Goal: Transaction & Acquisition: Book appointment/travel/reservation

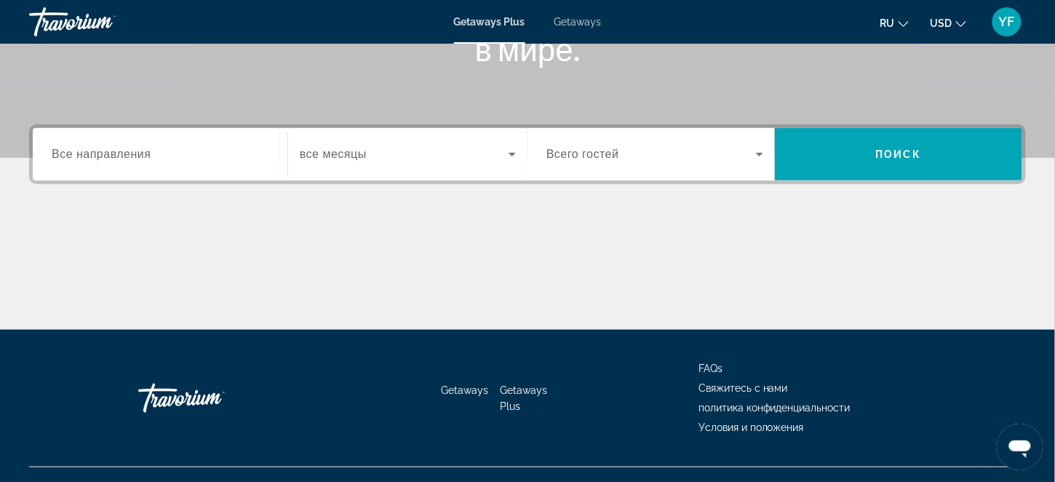
scroll to position [280, 0]
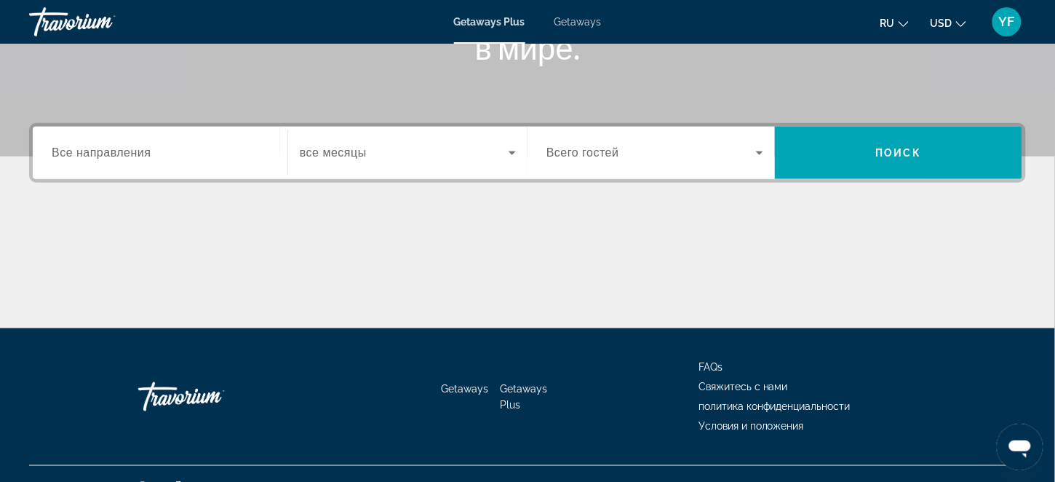
click at [721, 385] on span "Свяжитесь с нами" at bounding box center [742, 386] width 89 height 12
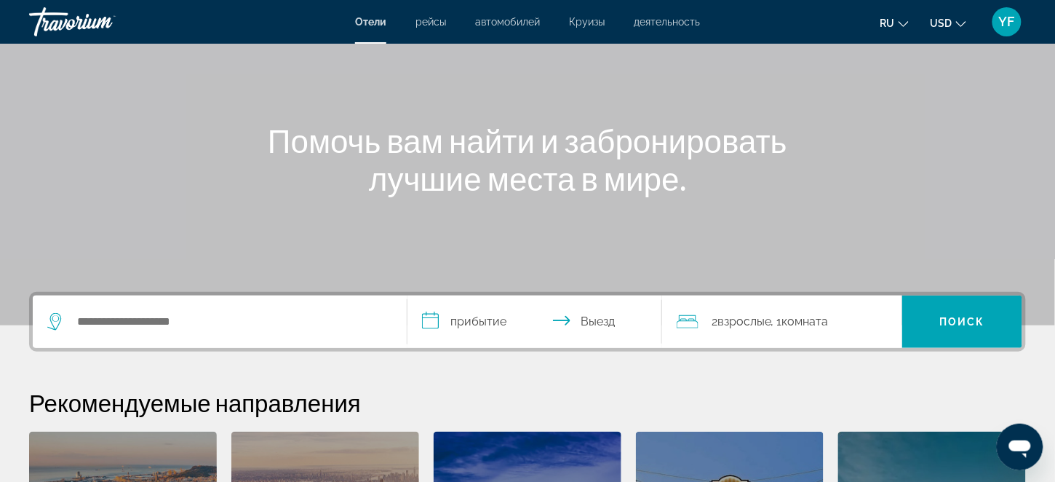
scroll to position [73, 0]
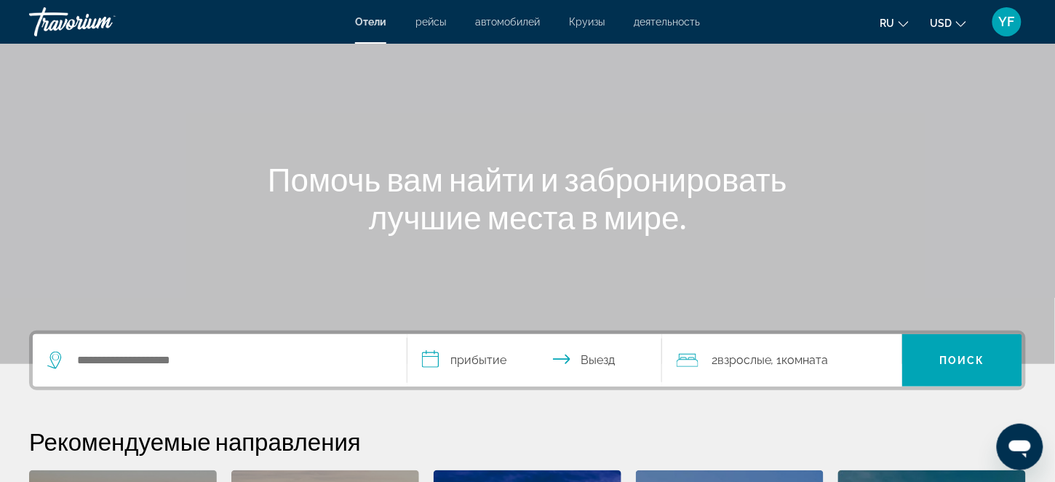
click at [759, 20] on div "ru English Español Français Italiano Português русский USD USD ($) MXN (Mex$) C…" at bounding box center [869, 22] width 311 height 31
drag, startPoint x: 806, startPoint y: 12, endPoint x: 758, endPoint y: 24, distance: 49.4
click at [804, 14] on div "ru English Español Français Italiano Português русский USD USD ($) MXN (Mex$) C…" at bounding box center [869, 22] width 311 height 31
drag, startPoint x: 751, startPoint y: 23, endPoint x: 741, endPoint y: 20, distance: 10.8
click at [748, 23] on div "ru English Español Français Italiano Português русский USD USD ($) MXN (Mex$) C…" at bounding box center [869, 22] width 311 height 31
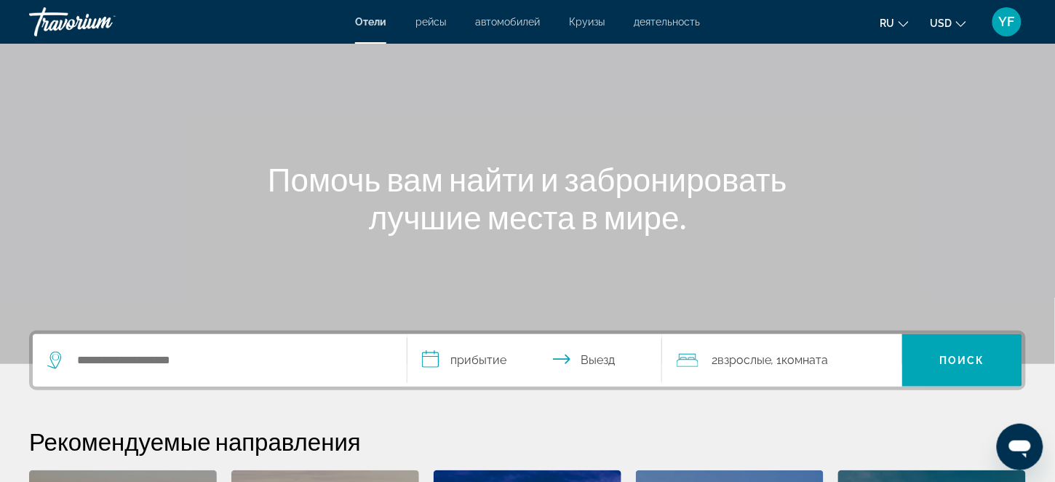
drag, startPoint x: 741, startPoint y: 20, endPoint x: 669, endPoint y: 24, distance: 72.1
click at [730, 24] on div "ru English Español Français Italiano Português русский USD USD ($) MXN (Mex$) C…" at bounding box center [869, 22] width 311 height 31
click at [644, 22] on span "деятельность" at bounding box center [667, 22] width 66 height 12
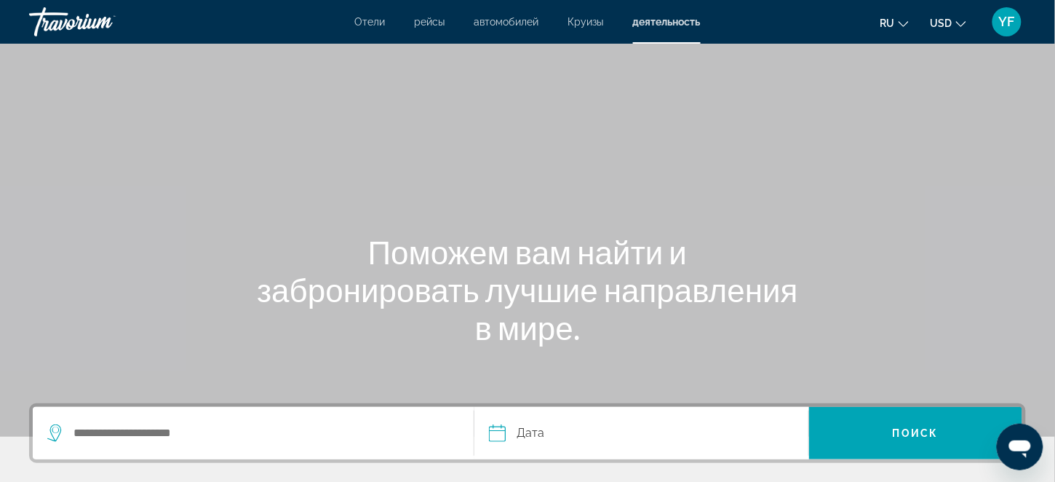
click at [794, 15] on div "ru English Español Français Italiano Português русский USD USD ($) MXN (Mex$) C…" at bounding box center [870, 22] width 311 height 31
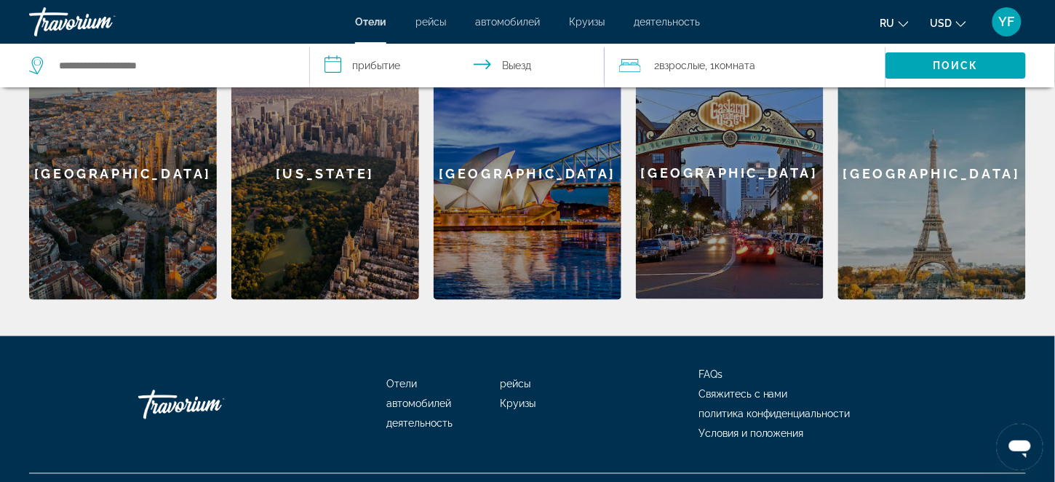
scroll to position [527, 0]
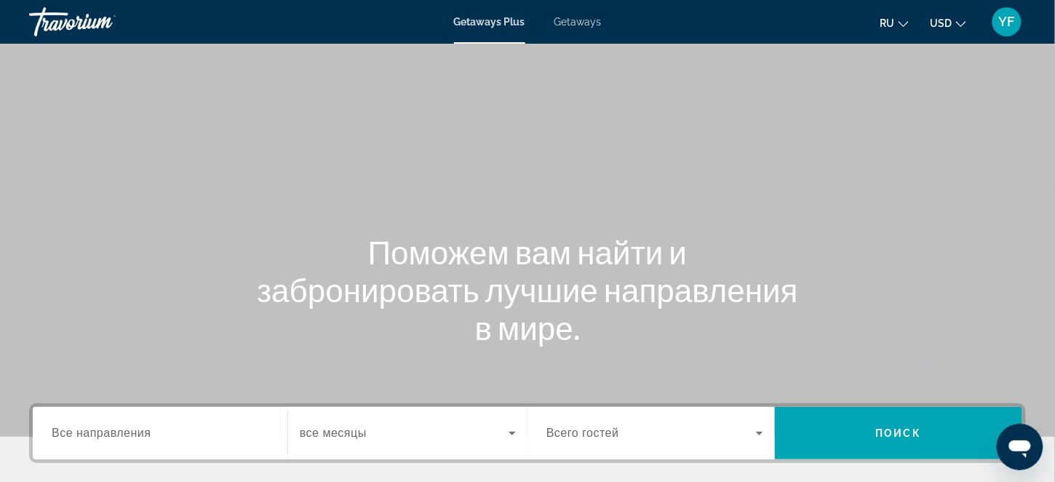
click at [810, 25] on div "ru English Español Français Italiano Português русский USD USD ($) MXN (Mex$) C…" at bounding box center [821, 22] width 410 height 31
click at [803, 18] on div "ru English Español Français Italiano Português русский USD USD ($) MXN (Mex$) C…" at bounding box center [821, 22] width 410 height 31
drag, startPoint x: 803, startPoint y: 18, endPoint x: 773, endPoint y: 24, distance: 30.4
click at [788, 20] on div "ru English Español Français Italiano Português русский USD USD ($) MXN (Mex$) C…" at bounding box center [821, 22] width 410 height 31
click at [764, 22] on div "ru English Español Français Italiano Português русский USD USD ($) MXN (Mex$) C…" at bounding box center [821, 22] width 410 height 31
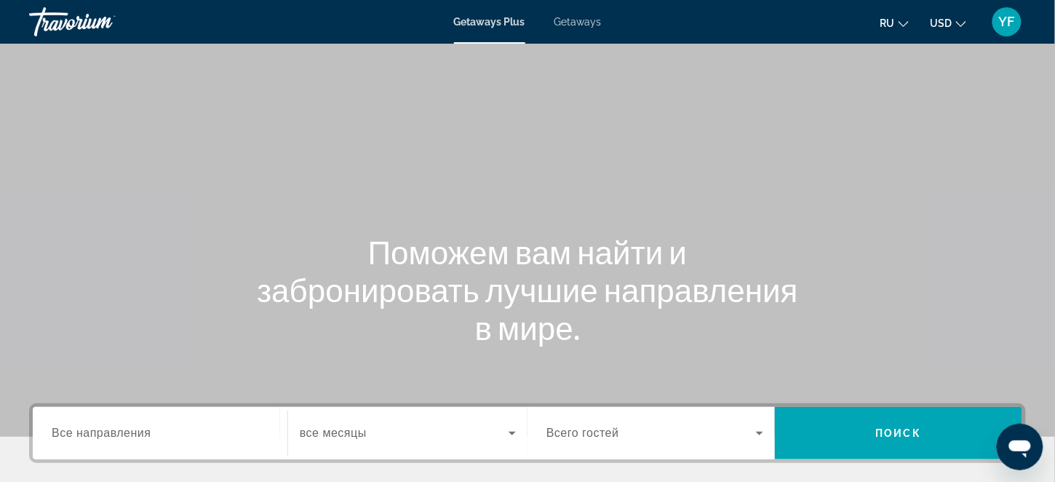
click at [747, 17] on div "ru English Español Français Italiano Português русский USD USD ($) MXN (Mex$) C…" at bounding box center [821, 22] width 410 height 31
drag, startPoint x: 721, startPoint y: 19, endPoint x: 678, endPoint y: 22, distance: 43.0
click at [717, 20] on div "ru English Español Français Italiano Português русский USD USD ($) MXN (Mex$) C…" at bounding box center [821, 22] width 410 height 31
drag, startPoint x: 678, startPoint y: 22, endPoint x: 668, endPoint y: 20, distance: 9.6
click at [676, 22] on div "ru English Español Français Italiano Português русский USD USD ($) MXN (Mex$) C…" at bounding box center [821, 22] width 410 height 31
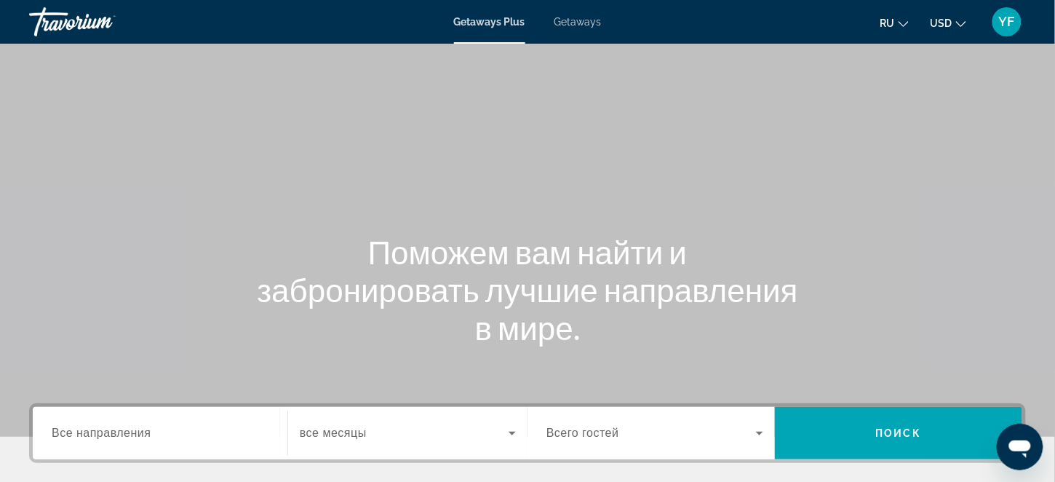
click at [663, 20] on div "ru English Español Français Italiano Português русский USD USD ($) MXN (Mex$) C…" at bounding box center [821, 22] width 410 height 31
click at [566, 19] on span "Getaways" at bounding box center [577, 22] width 47 height 12
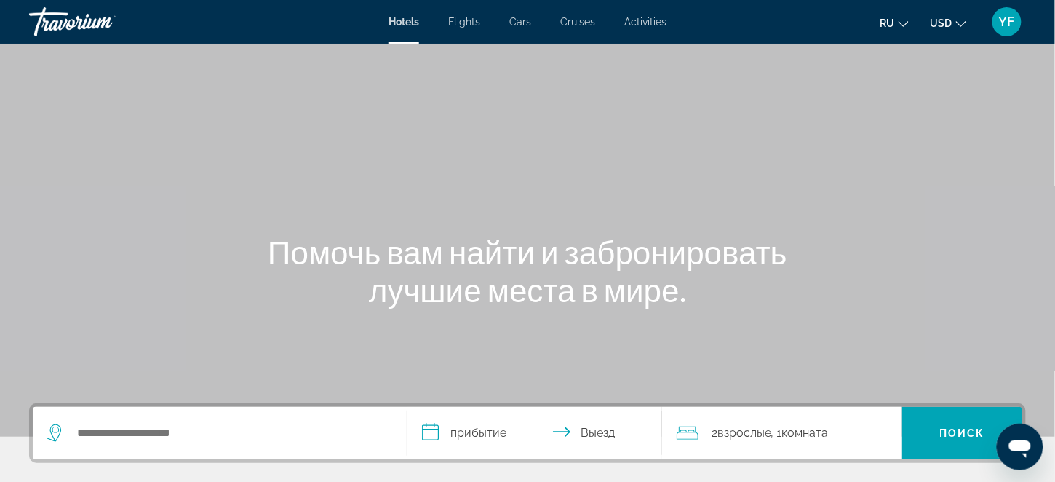
click at [741, 17] on div "ru English Español Français Italiano Português русский USD USD ($) MXN (Mex$) C…" at bounding box center [853, 22] width 345 height 31
click at [734, 15] on div "ru English Español Français Italiano Português русский USD USD ($) MXN (Mex$) C…" at bounding box center [853, 22] width 345 height 31
click at [790, 14] on div "ru English Español Français Italiano Português русский USD USD ($) MXN (Mex$) C…" at bounding box center [853, 22] width 345 height 31
click at [576, 23] on span "Cruises" at bounding box center [577, 22] width 35 height 12
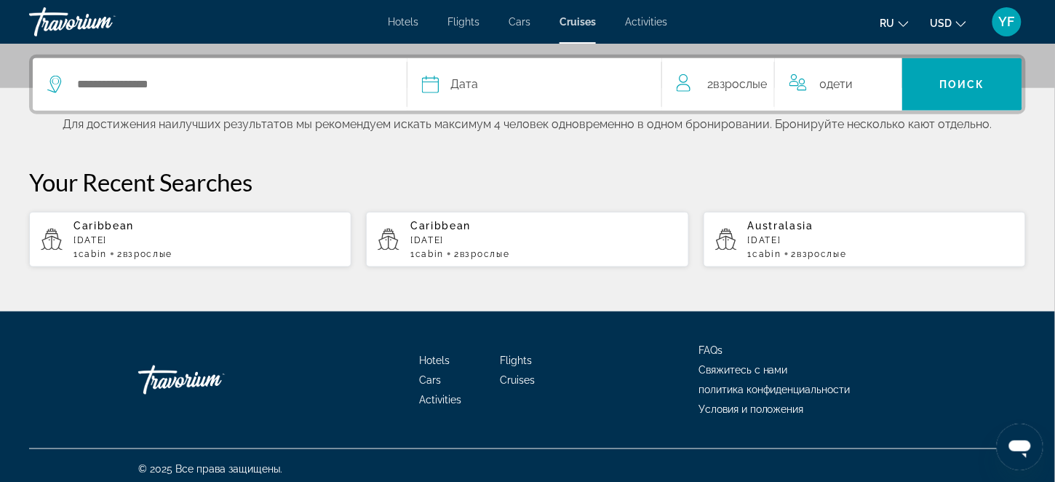
scroll to position [355, 0]
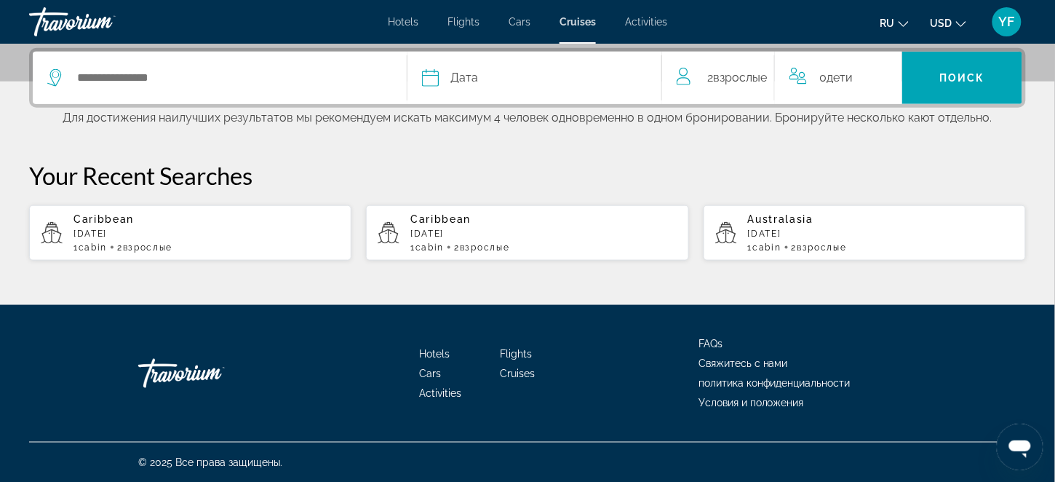
click at [89, 234] on p "[DATE]" at bounding box center [206, 233] width 266 height 10
type input "*********"
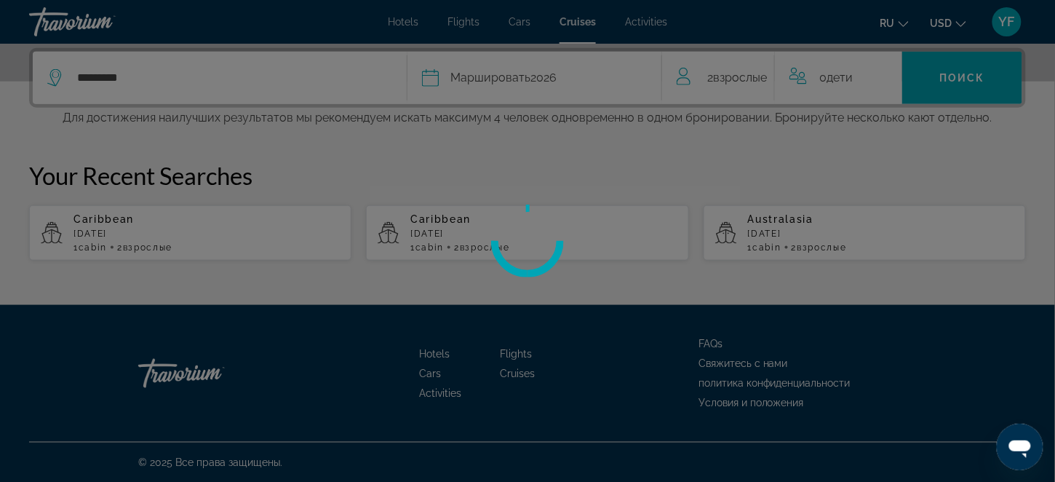
scroll to position [264, 0]
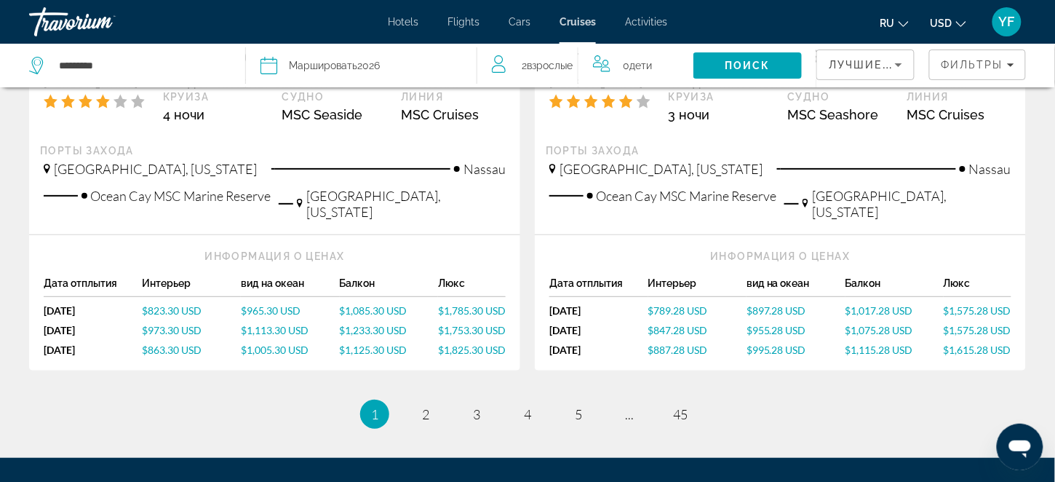
scroll to position [1674, 0]
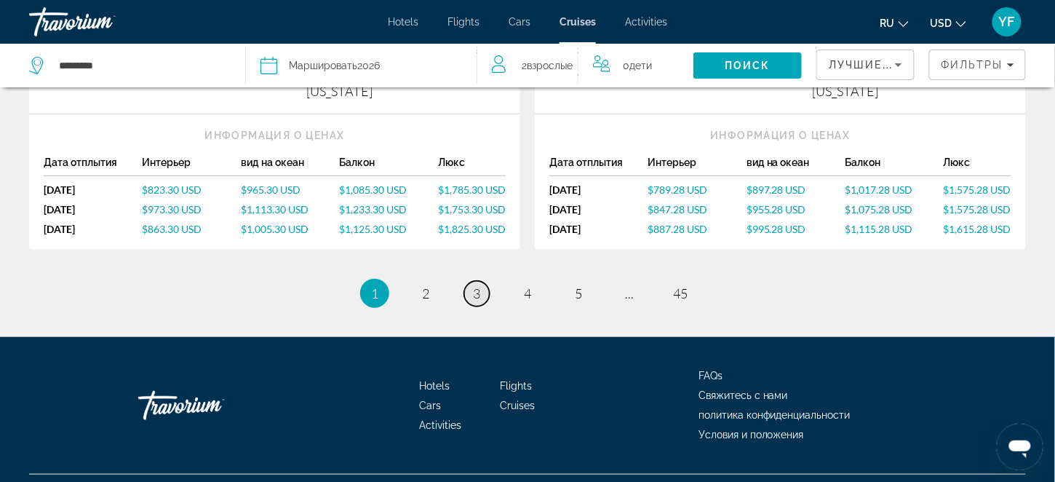
click at [480, 285] on span "3" at bounding box center [476, 293] width 7 height 16
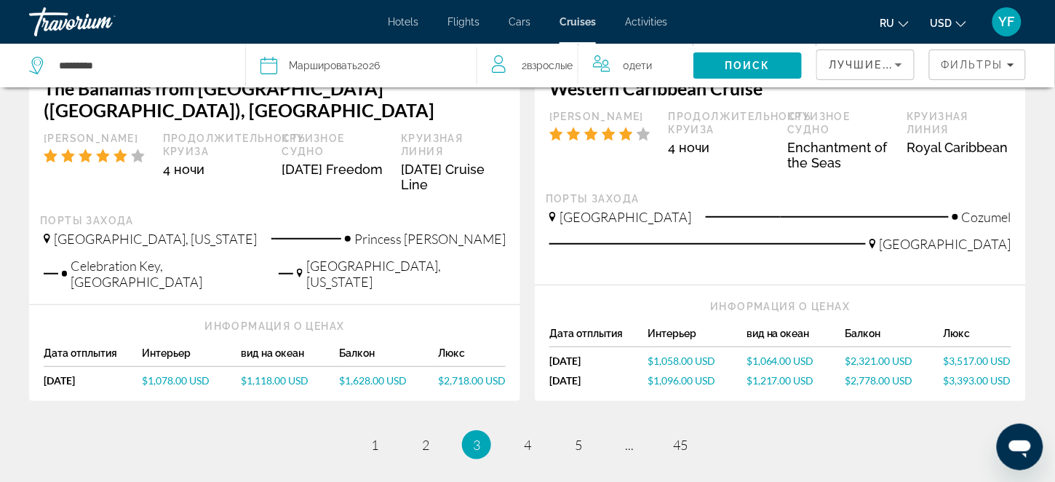
scroll to position [1765, 0]
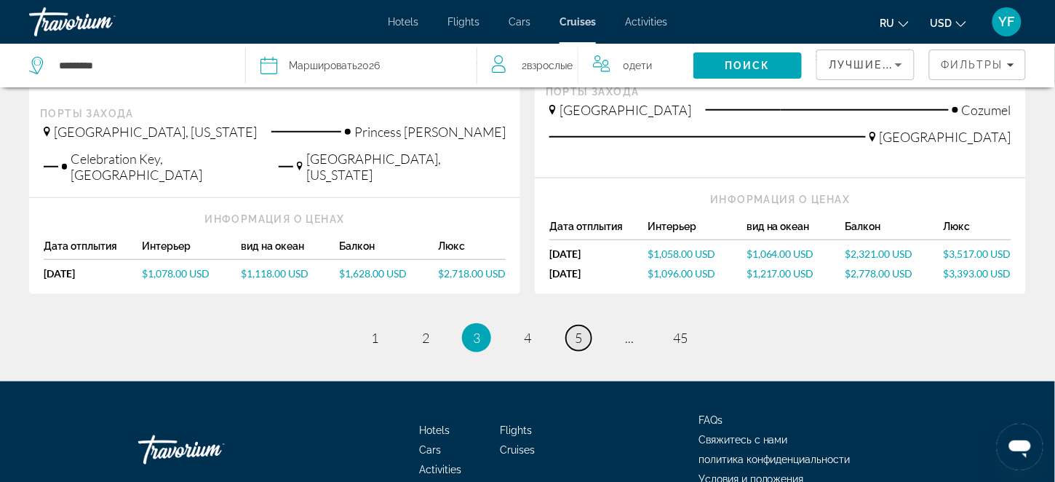
click at [572, 325] on link "page 5" at bounding box center [578, 337] width 25 height 25
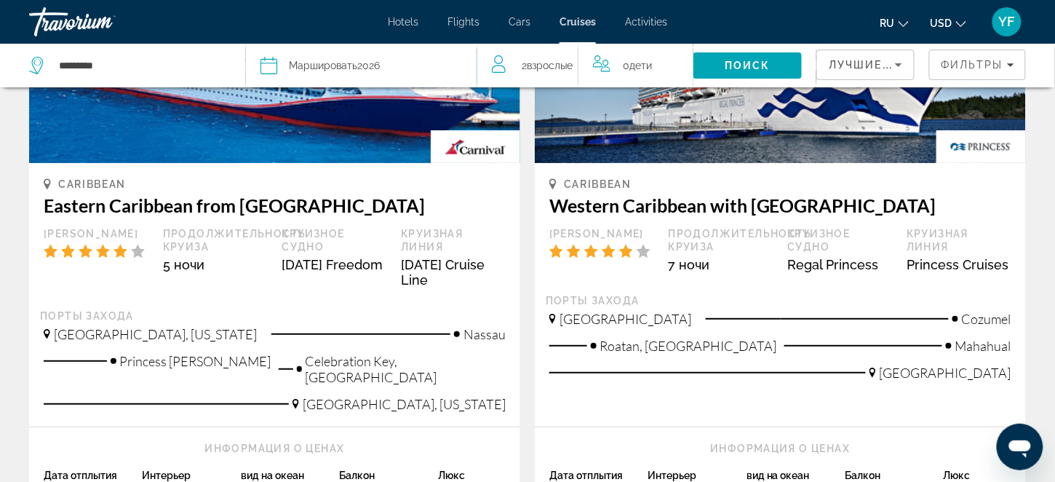
scroll to position [1727, 0]
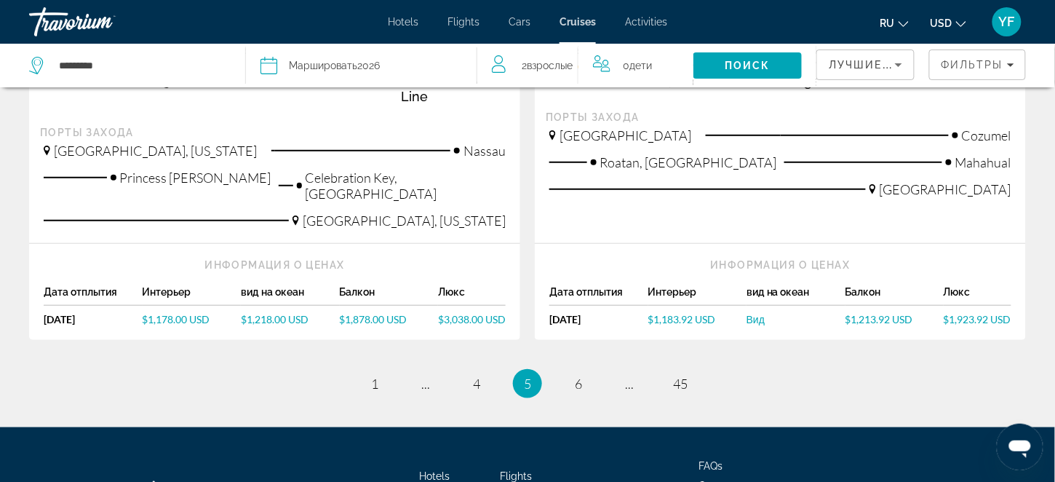
click at [962, 313] on span "$1,923.92 USD" at bounding box center [977, 319] width 68 height 12
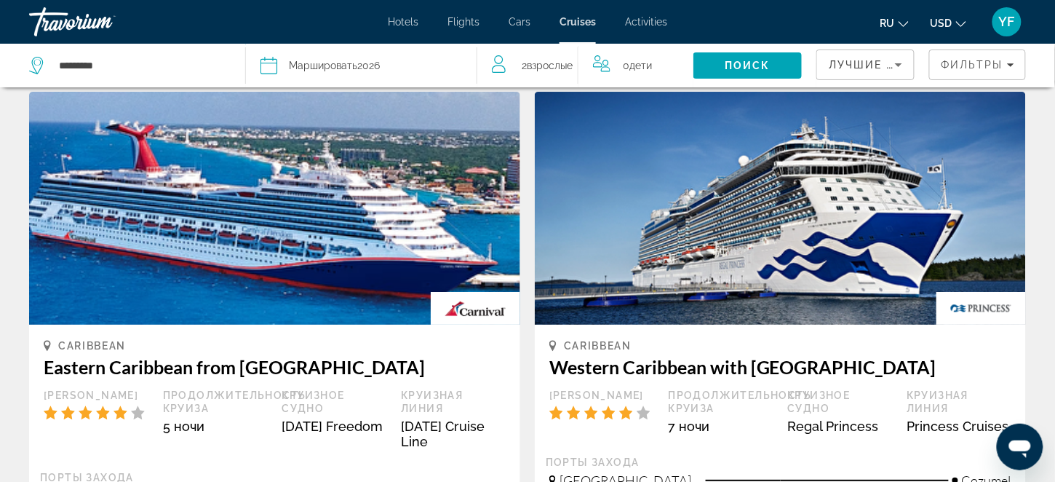
scroll to position [1363, 0]
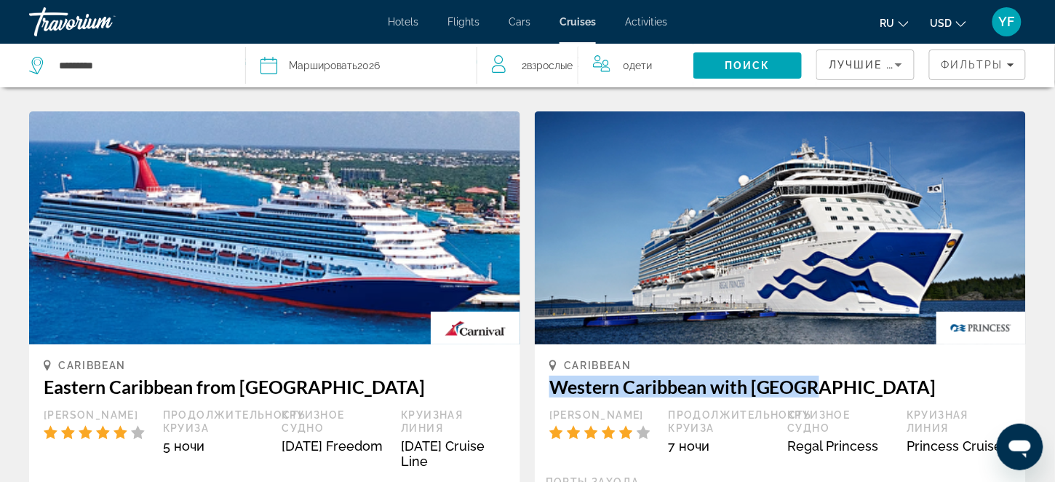
drag, startPoint x: 815, startPoint y: 295, endPoint x: 550, endPoint y: 292, distance: 264.8
click at [550, 375] on h3 "Western Caribbean with [GEOGRAPHIC_DATA]" at bounding box center [780, 386] width 462 height 22
copy h3 "Western Caribbean with [GEOGRAPHIC_DATA]"
